Goal: Check status: Check status

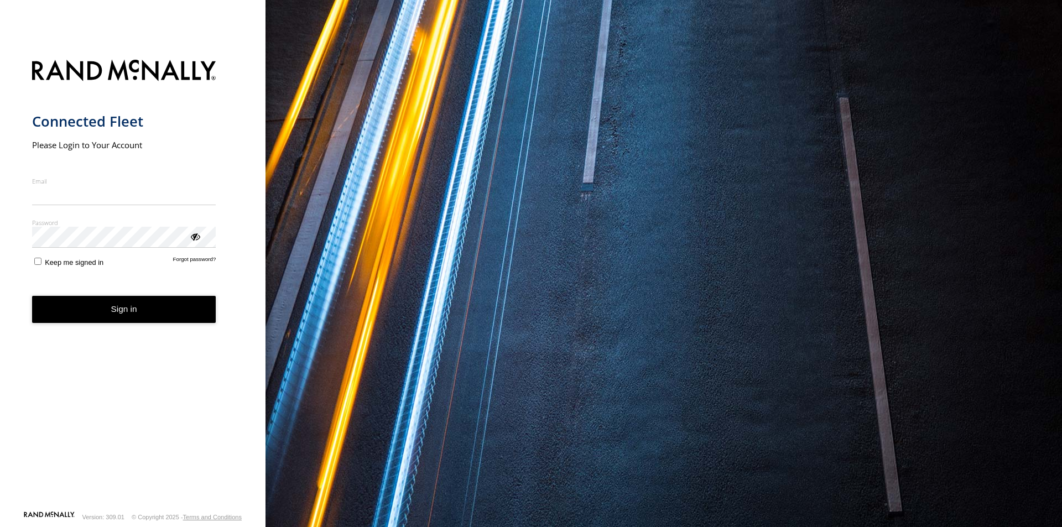
type input "**********"
click at [124, 324] on form "**********" at bounding box center [133, 281] width 202 height 457
click at [118, 313] on button "Sign in" at bounding box center [124, 309] width 184 height 27
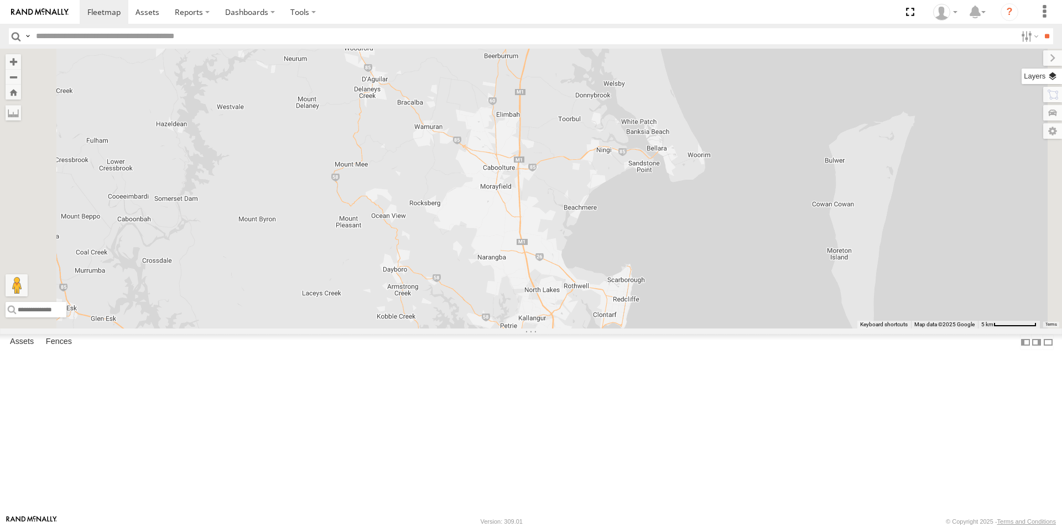
click at [1053, 76] on label at bounding box center [1042, 76] width 40 height 15
click at [0, 0] on span "Basemaps" at bounding box center [0, 0] width 0 height 0
click at [0, 0] on span "Satellite + Roadmap" at bounding box center [0, 0] width 0 height 0
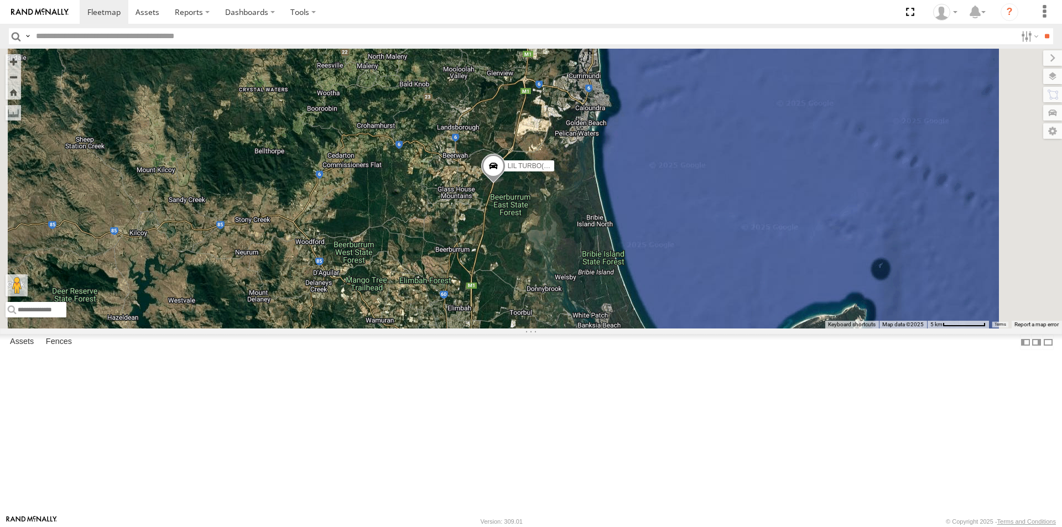
drag, startPoint x: 535, startPoint y: 145, endPoint x: 492, endPoint y: 318, distance: 177.8
click at [491, 329] on div "LIL TURBO(SMALL TRUCK) 2" at bounding box center [531, 189] width 1062 height 280
click at [0, 0] on span at bounding box center [0, 0] width 0 height 0
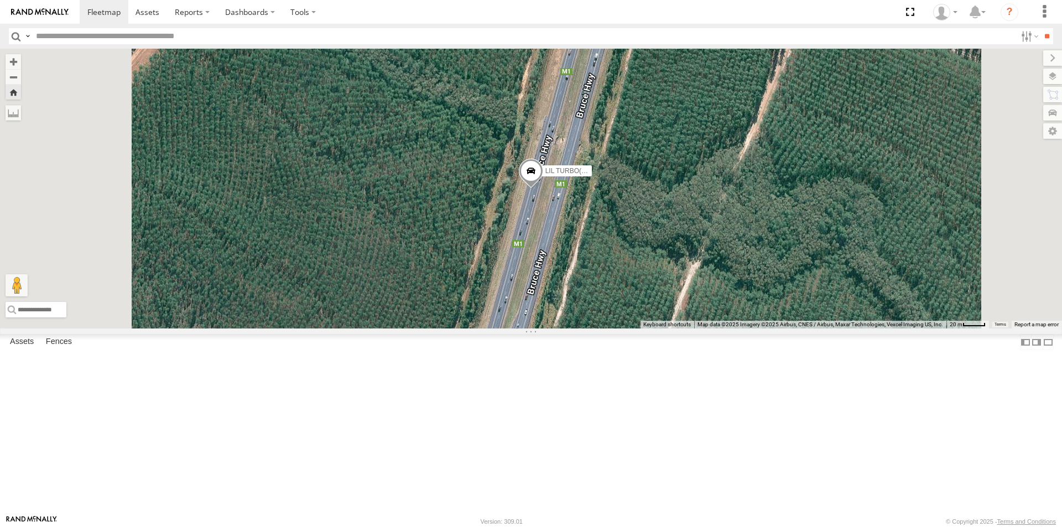
click at [543, 189] on span at bounding box center [531, 174] width 24 height 30
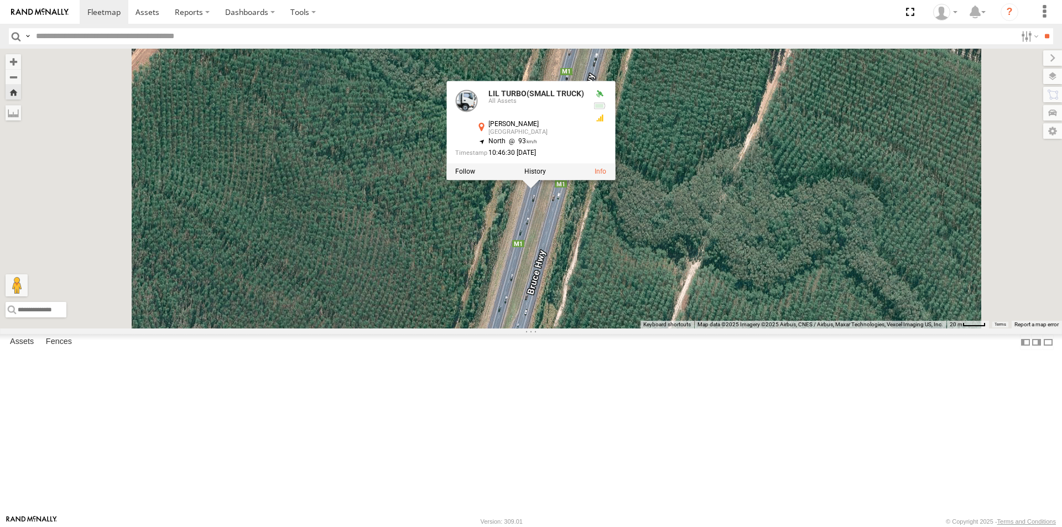
click at [603, 180] on div at bounding box center [530, 172] width 169 height 17
click at [475, 176] on label at bounding box center [465, 172] width 20 height 8
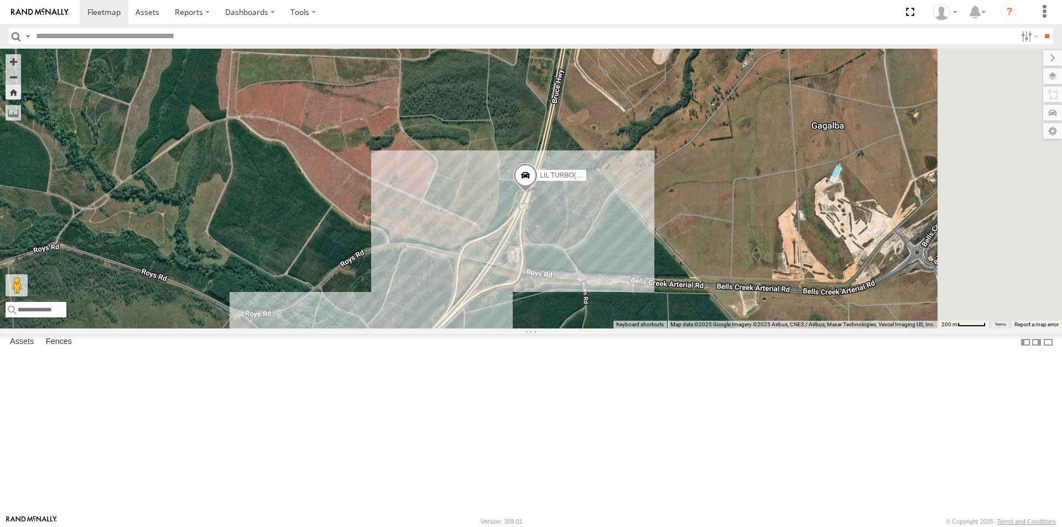
drag, startPoint x: 657, startPoint y: 189, endPoint x: 576, endPoint y: 351, distance: 180.6
click at [575, 329] on div "LIL TURBO(SMALL TRUCK)" at bounding box center [531, 189] width 1062 height 280
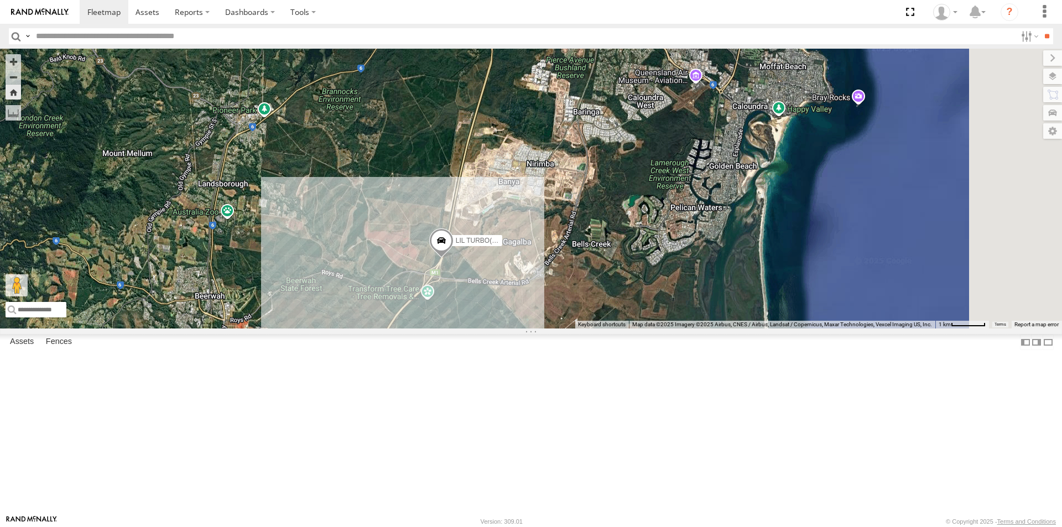
drag, startPoint x: 819, startPoint y: 223, endPoint x: 666, endPoint y: 300, distance: 171.4
click at [666, 300] on div "LIL TURBO(SMALL TRUCK)" at bounding box center [531, 189] width 1062 height 280
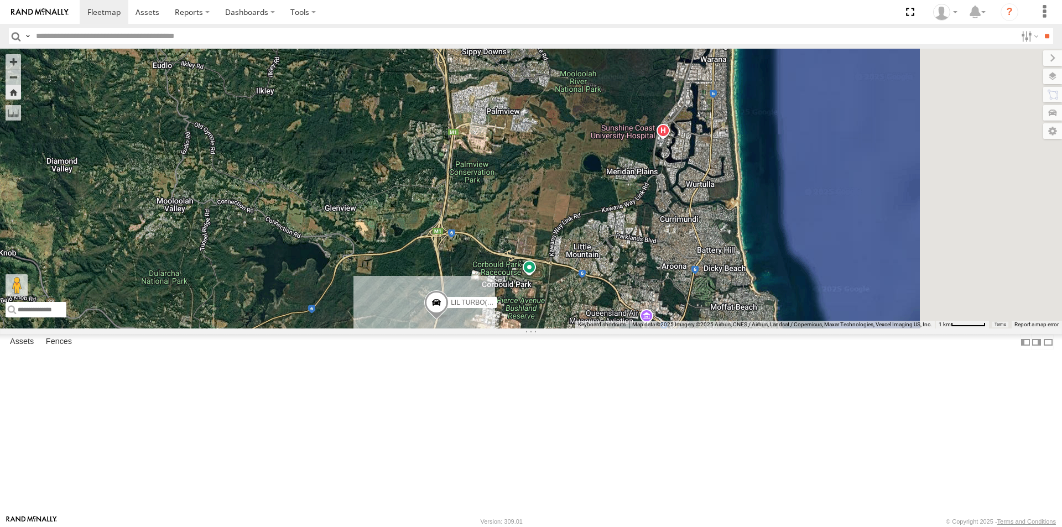
drag, startPoint x: 683, startPoint y: 97, endPoint x: 631, endPoint y: 337, distance: 245.2
click at [631, 329] on div "LIL TURBO(SMALL TRUCK)" at bounding box center [531, 189] width 1062 height 280
